Goal: Task Accomplishment & Management: Manage account settings

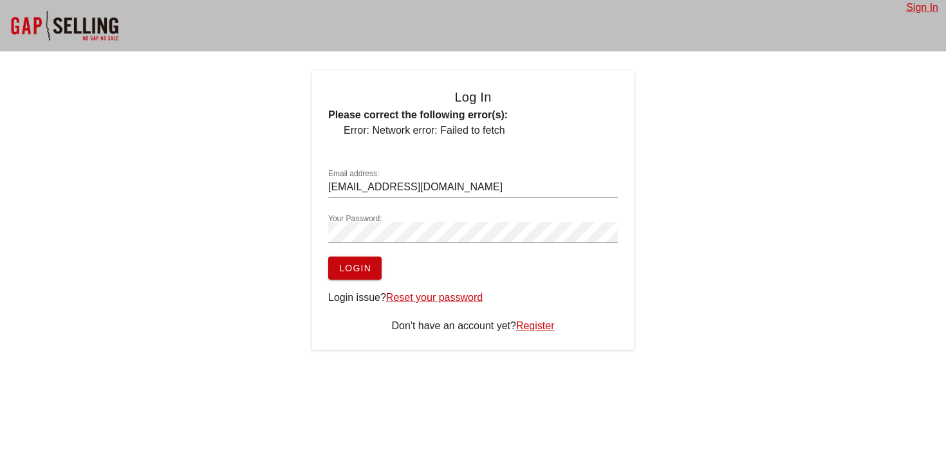
click at [359, 270] on span "Login" at bounding box center [354, 268] width 33 height 10
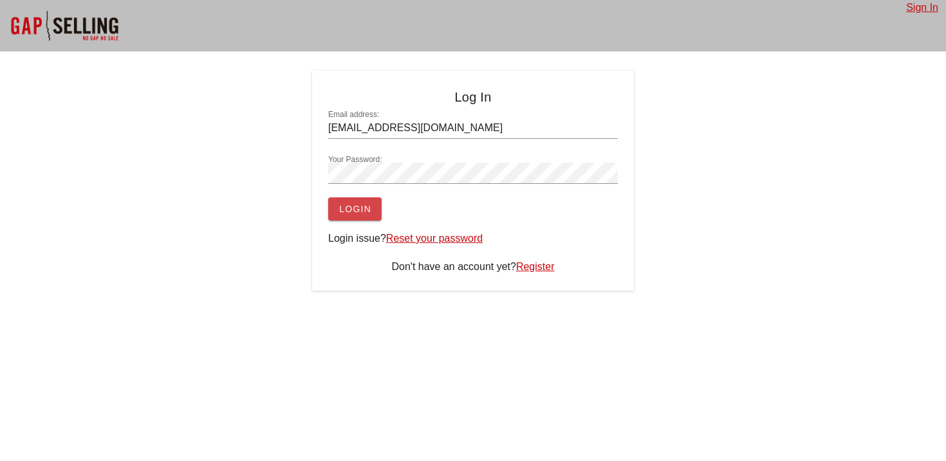
click at [345, 204] on span "Login" at bounding box center [354, 209] width 33 height 10
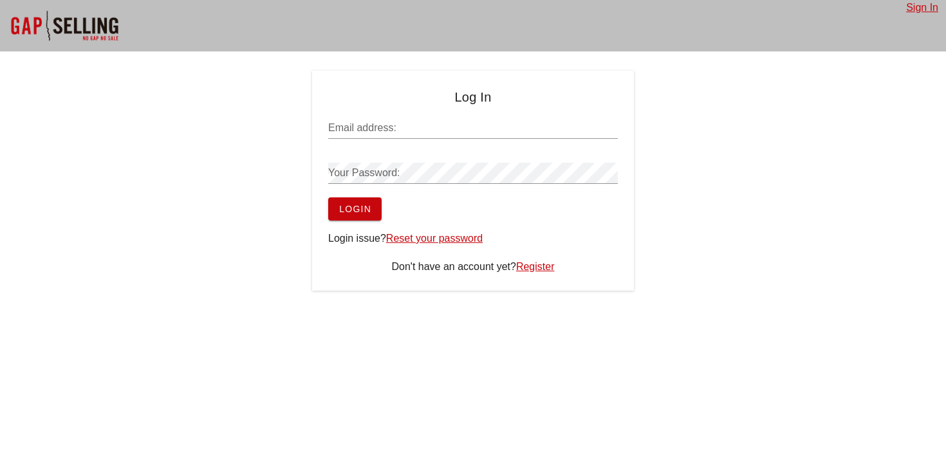
click at [358, 202] on button "Login" at bounding box center [354, 208] width 53 height 23
click at [394, 127] on input "Email address:" at bounding box center [472, 128] width 289 height 21
type input "[EMAIL_ADDRESS][DOMAIN_NAME]"
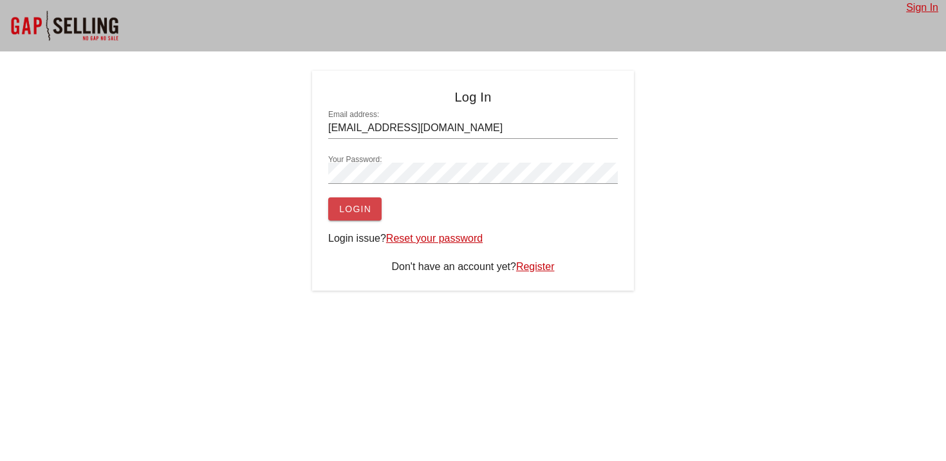
click at [363, 211] on span "Login" at bounding box center [354, 209] width 33 height 10
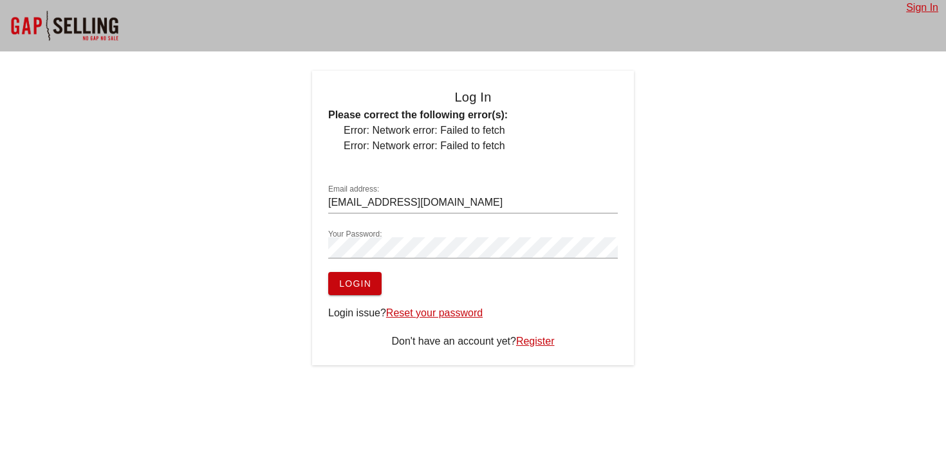
click at [376, 296] on div "Log In Please correct the following error(s): Error: Network error: Failed to f…" at bounding box center [473, 218] width 322 height 295
click at [372, 294] on button "Login" at bounding box center [354, 283] width 53 height 23
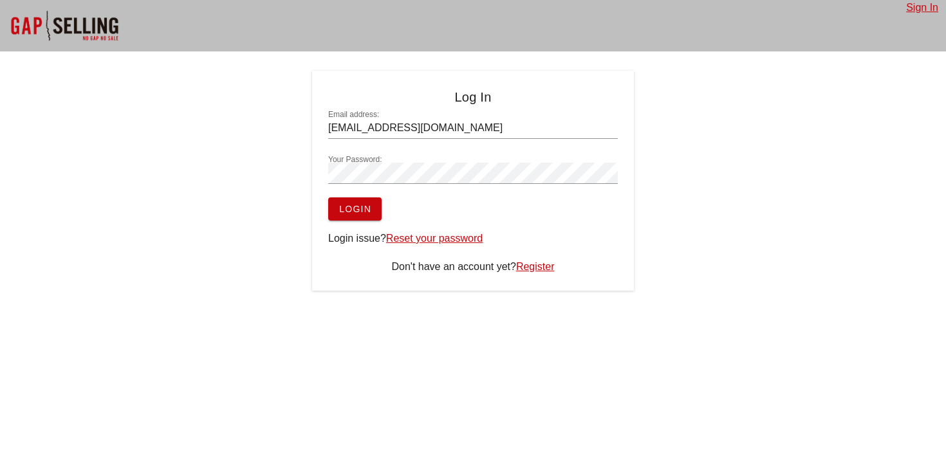
click at [362, 214] on span "Login" at bounding box center [354, 209] width 33 height 10
